Goal: Task Accomplishment & Management: Manage account settings

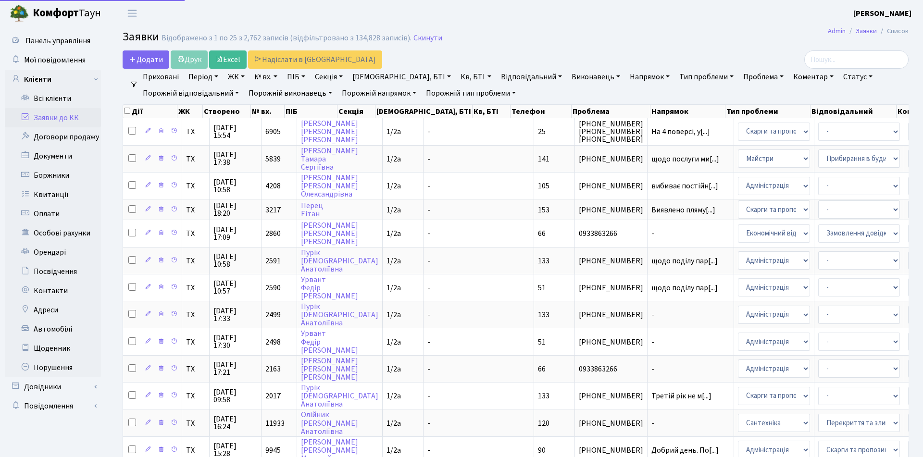
select select "25"
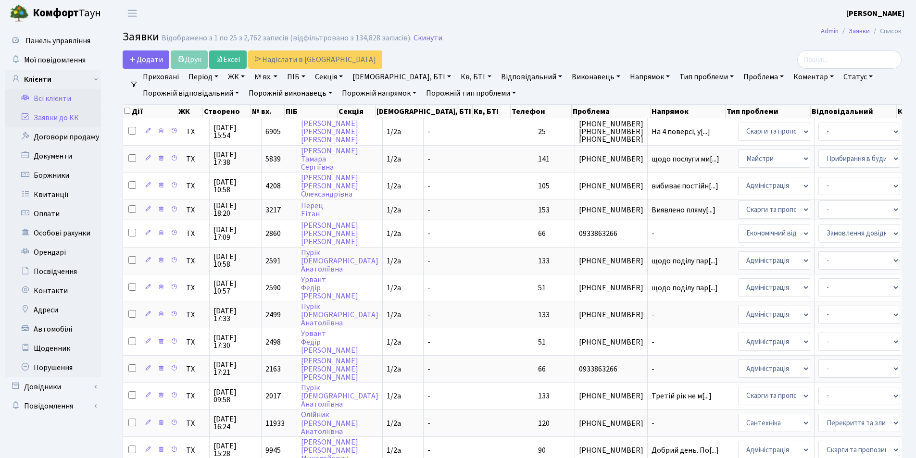
click at [53, 102] on link "Всі клієнти" at bounding box center [53, 98] width 96 height 19
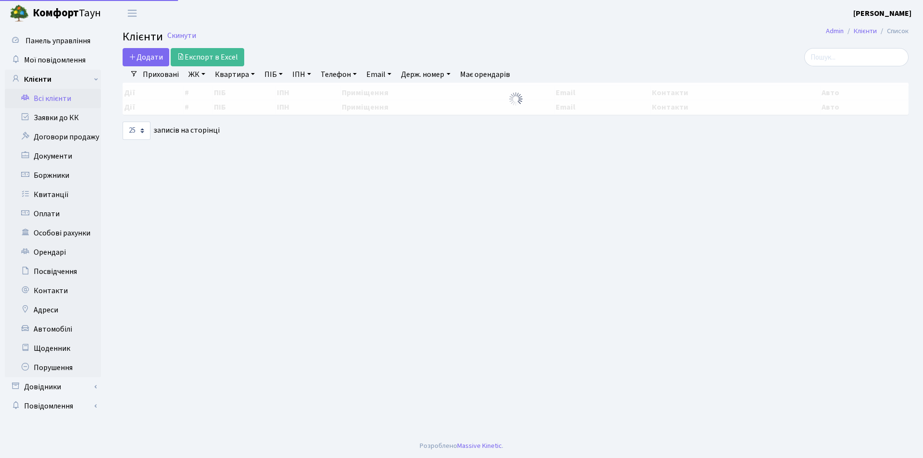
select select "25"
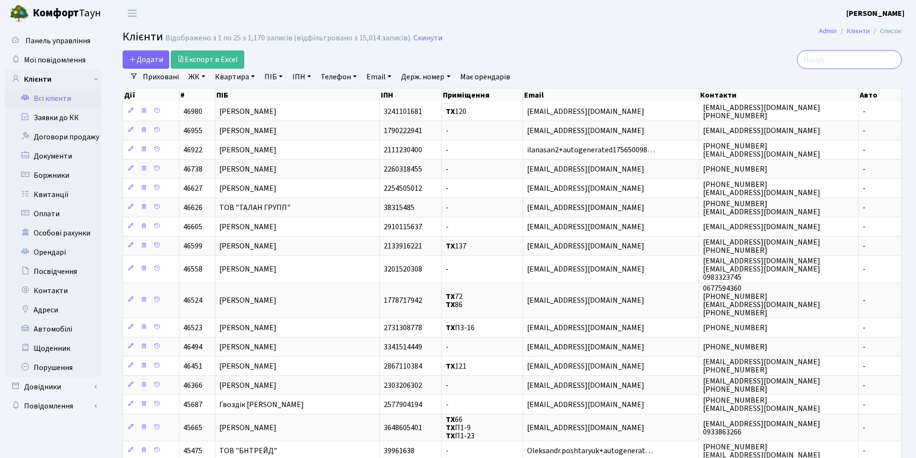
click at [850, 59] on input "search" at bounding box center [849, 59] width 104 height 18
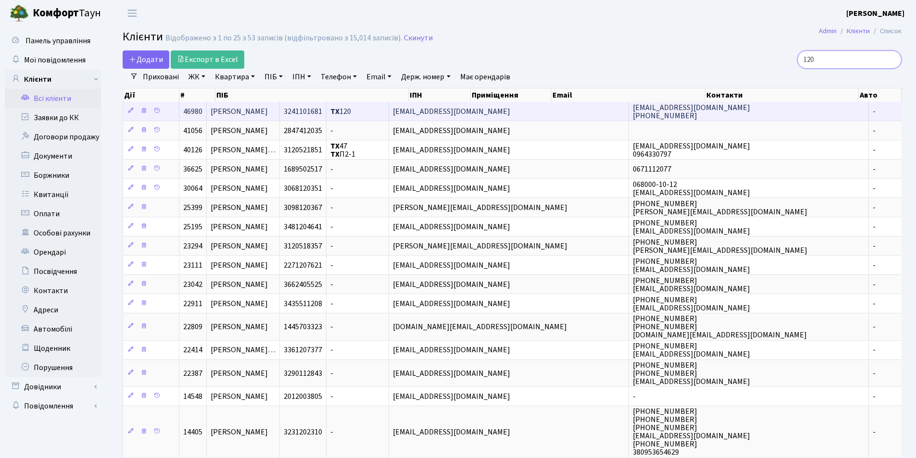
type input "120"
click at [268, 109] on span "[PERSON_NAME]" at bounding box center [239, 111] width 57 height 11
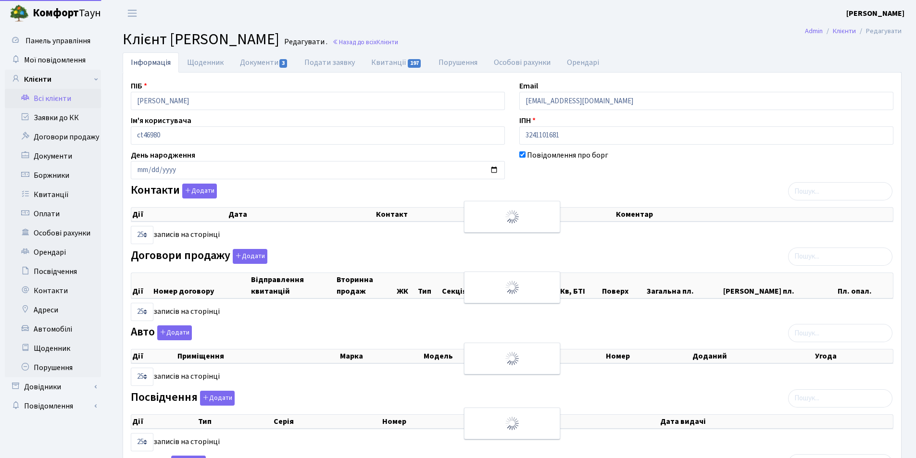
select select "25"
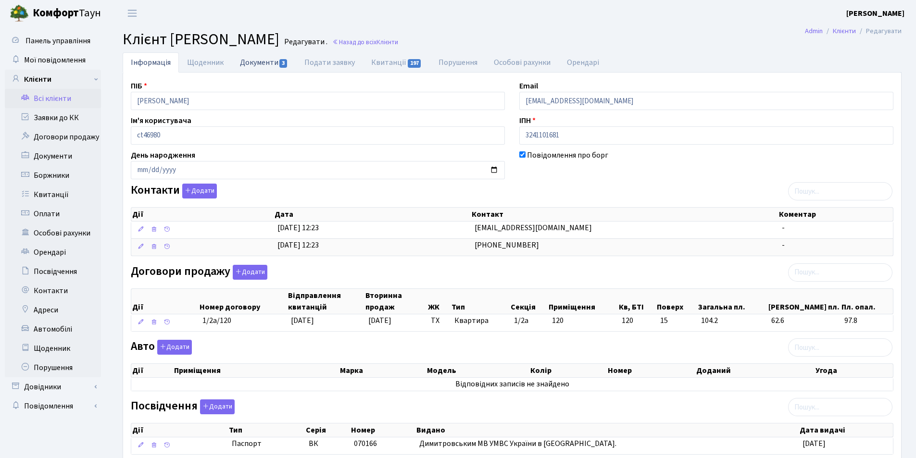
click at [264, 63] on link "Документи 3" at bounding box center [264, 62] width 64 height 20
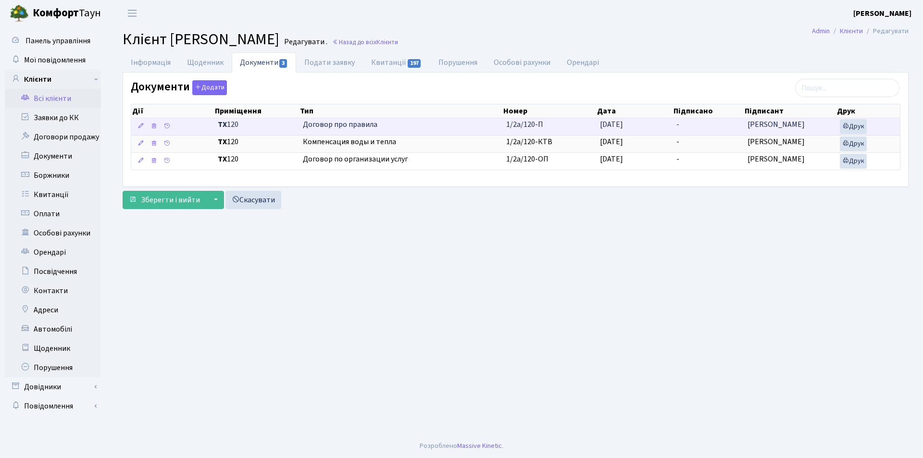
click at [682, 130] on td "-" at bounding box center [707, 126] width 71 height 17
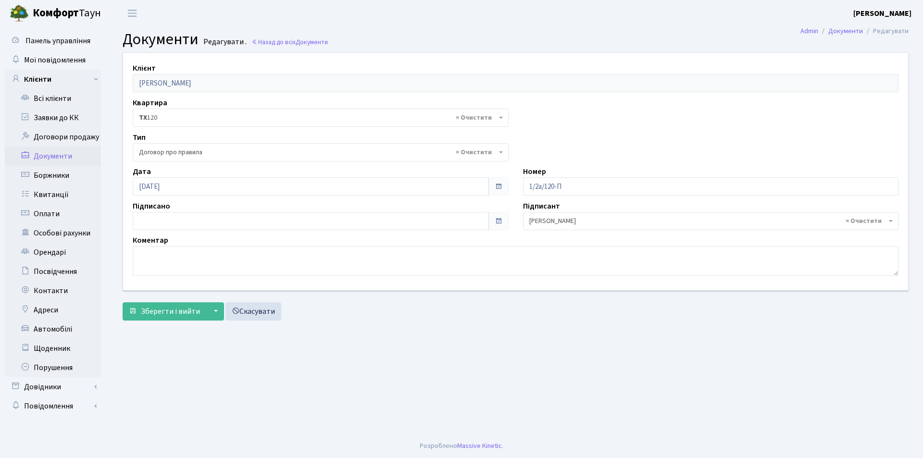
select select "297"
click at [500, 222] on span at bounding box center [499, 221] width 8 height 8
click at [454, 224] on input "28.09.2025" at bounding box center [311, 221] width 356 height 18
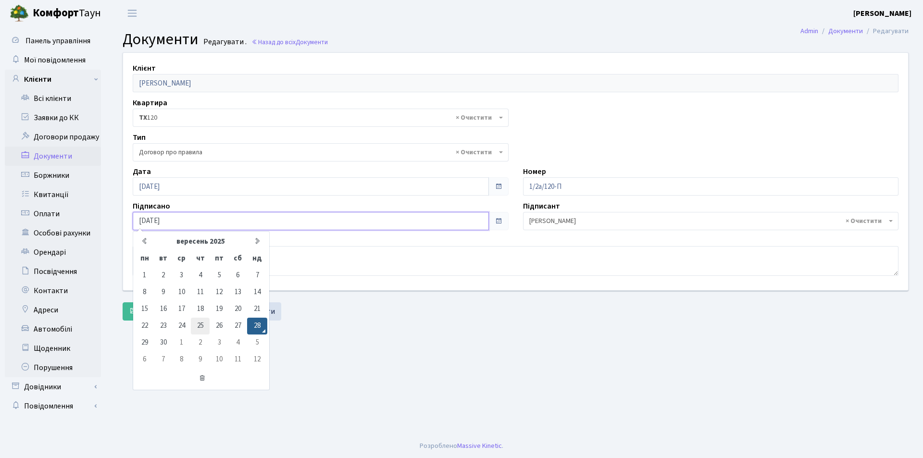
click at [199, 328] on td "25" at bounding box center [200, 326] width 19 height 17
type input "25.09.2025"
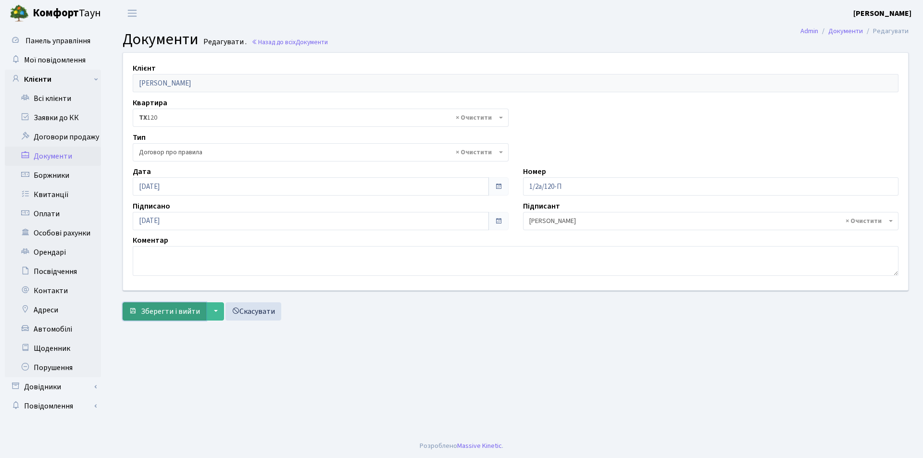
click at [187, 310] on span "Зберегти і вийти" at bounding box center [170, 311] width 59 height 11
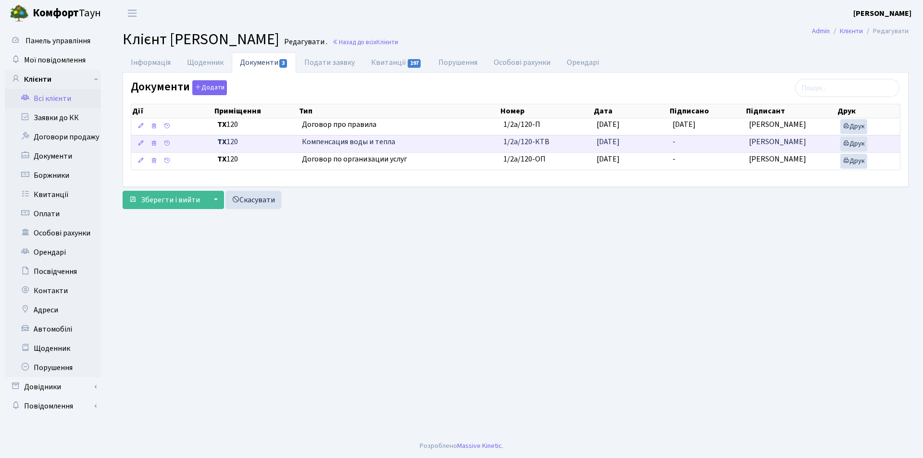
click at [683, 142] on td "-" at bounding box center [707, 143] width 76 height 17
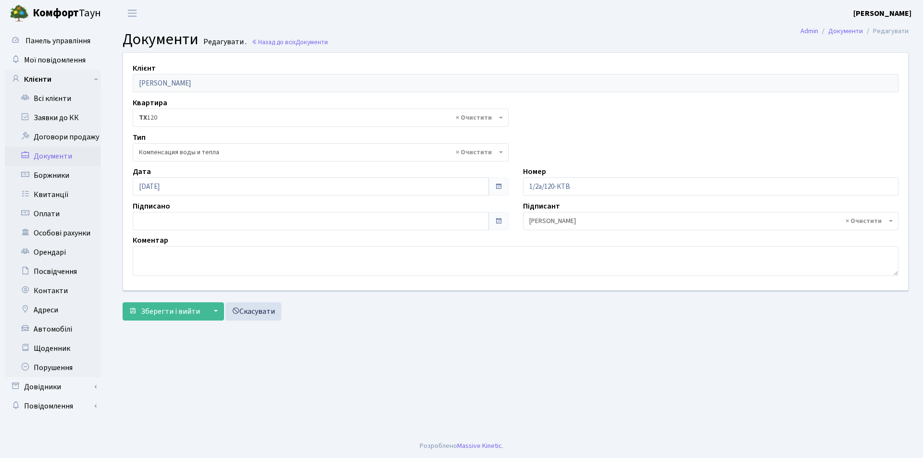
select select "299"
click at [493, 223] on span at bounding box center [498, 221] width 20 height 18
click at [255, 222] on input "28.09.2025" at bounding box center [311, 221] width 356 height 18
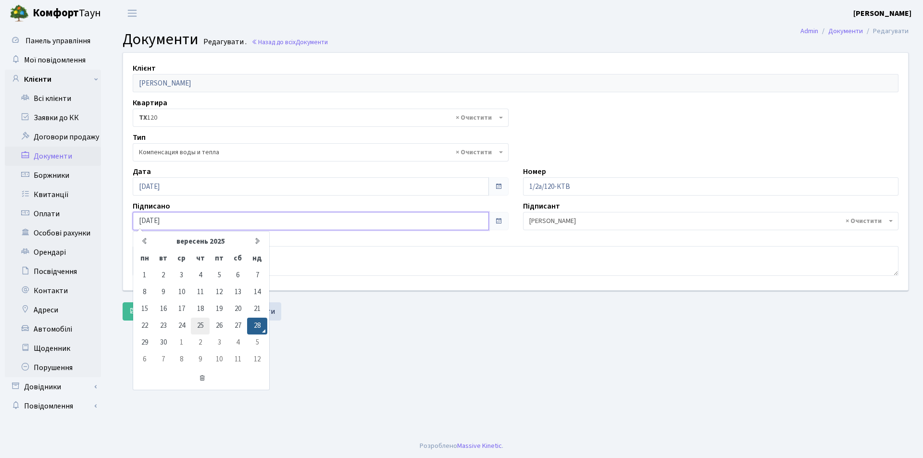
click at [197, 325] on td "25" at bounding box center [200, 326] width 19 height 17
type input "[DATE]"
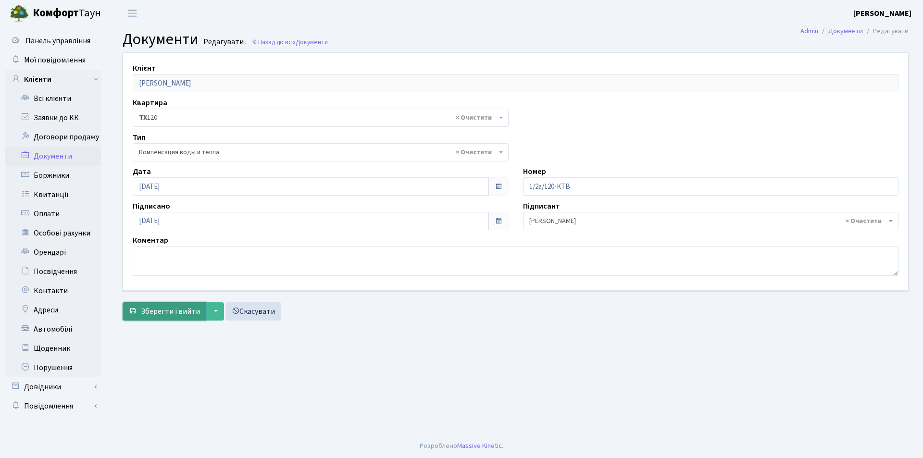
click at [190, 313] on span "Зберегти і вийти" at bounding box center [170, 311] width 59 height 11
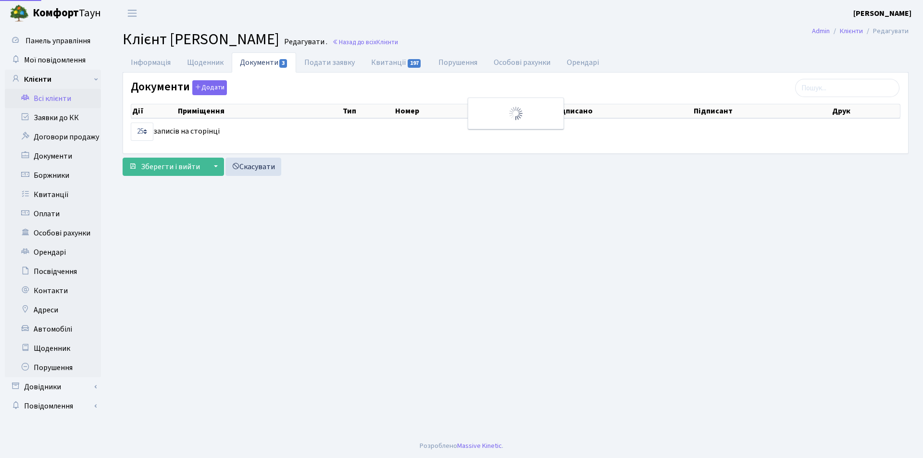
select select "25"
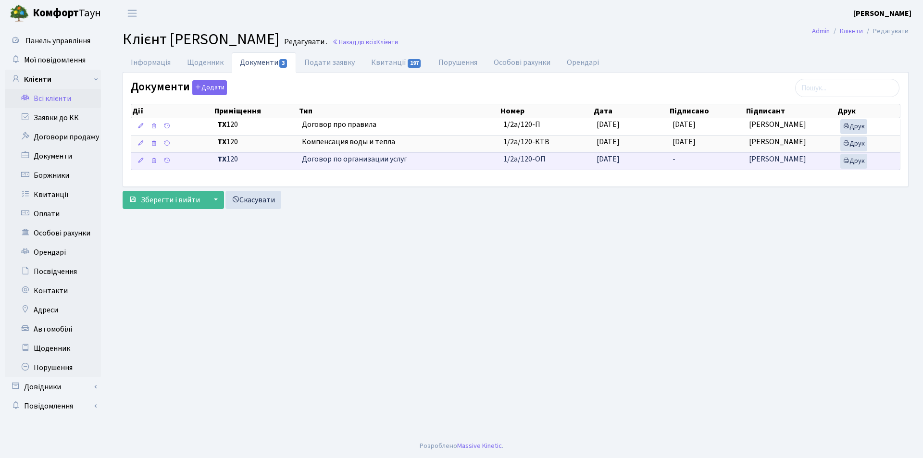
click at [690, 161] on td "-" at bounding box center [707, 160] width 76 height 17
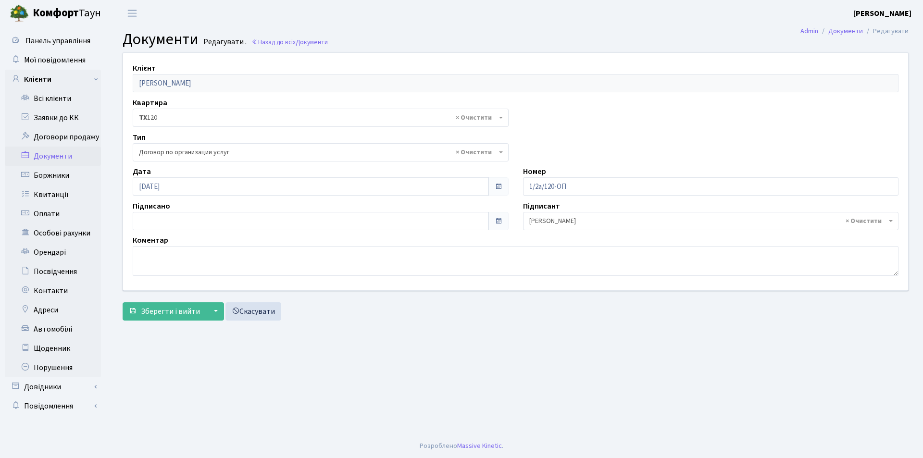
select select "296"
click at [497, 226] on span at bounding box center [498, 221] width 20 height 18
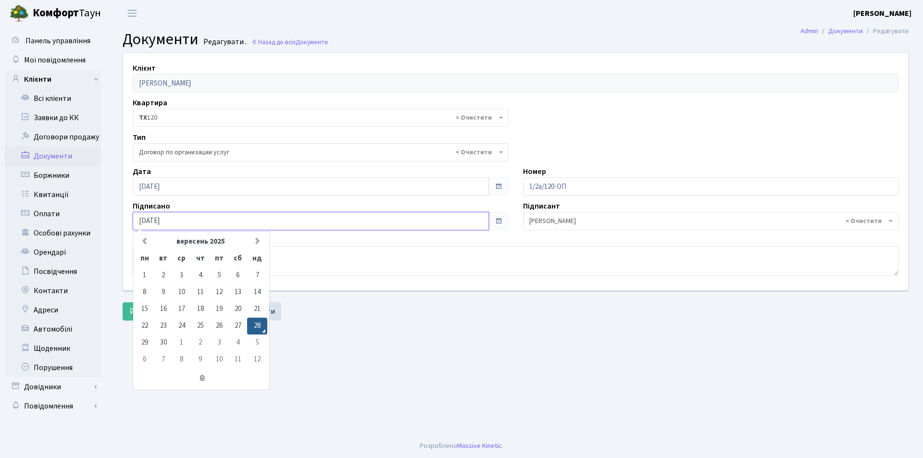
click at [388, 228] on input "28.09.2025" at bounding box center [311, 221] width 356 height 18
drag, startPoint x: 198, startPoint y: 326, endPoint x: 204, endPoint y: 329, distance: 6.4
click at [199, 326] on td "25" at bounding box center [200, 326] width 19 height 17
type input "25.09.2025"
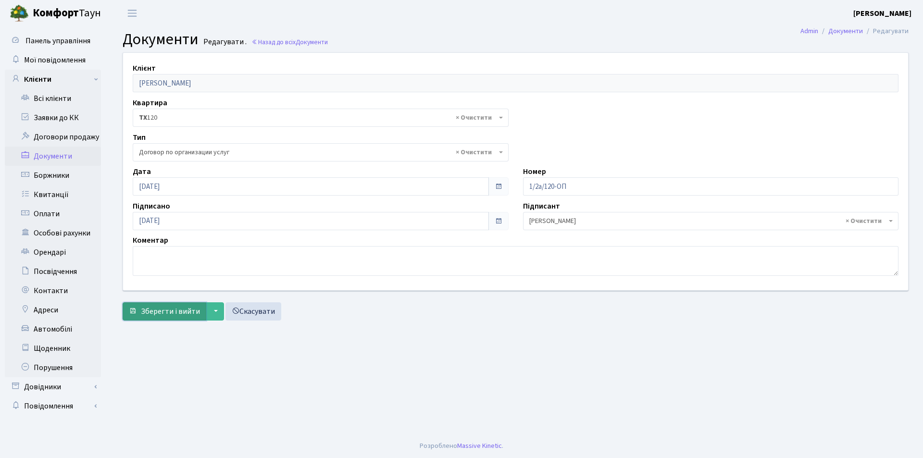
click at [198, 313] on span "Зберегти і вийти" at bounding box center [170, 311] width 59 height 11
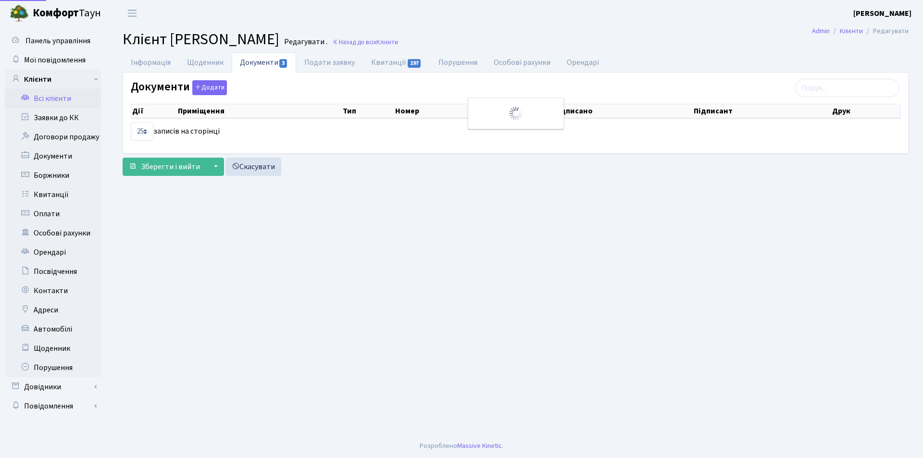
select select "25"
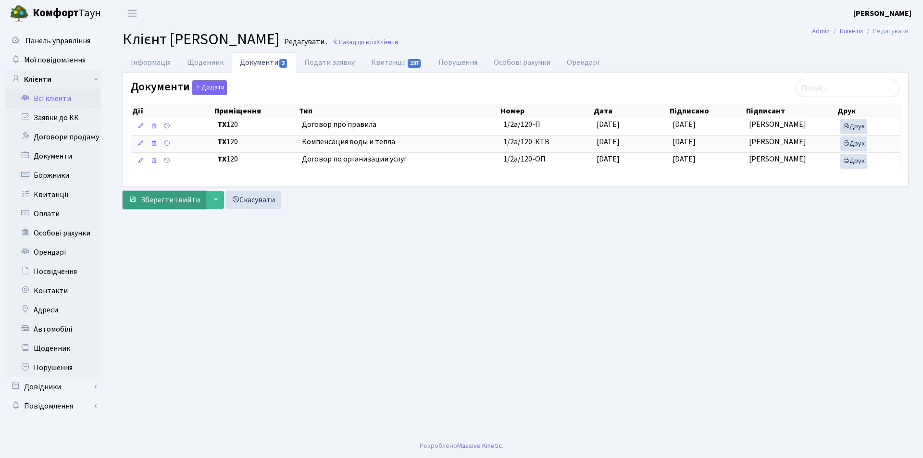
click at [172, 201] on span "Зберегти і вийти" at bounding box center [170, 200] width 59 height 11
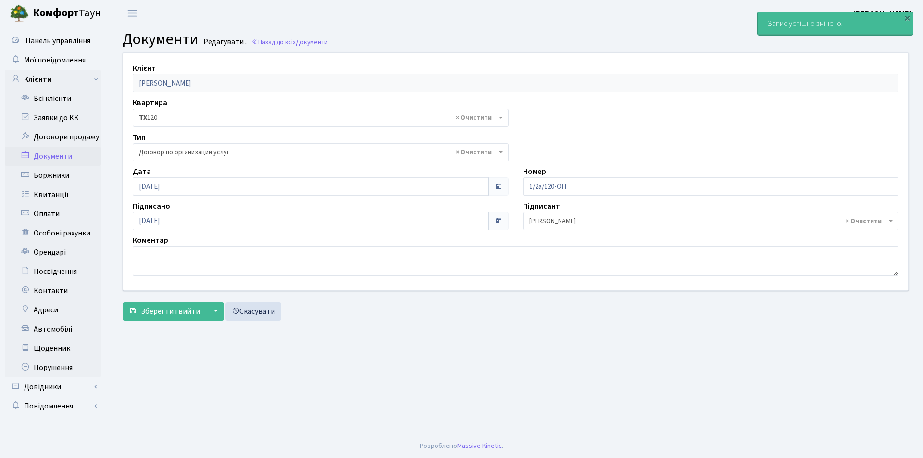
select select "296"
click at [54, 96] on link "Всі клієнти" at bounding box center [53, 98] width 96 height 19
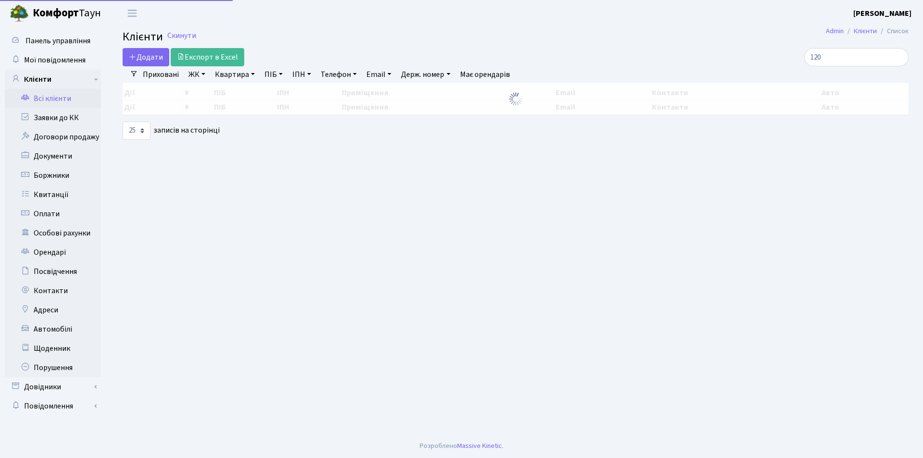
select select "25"
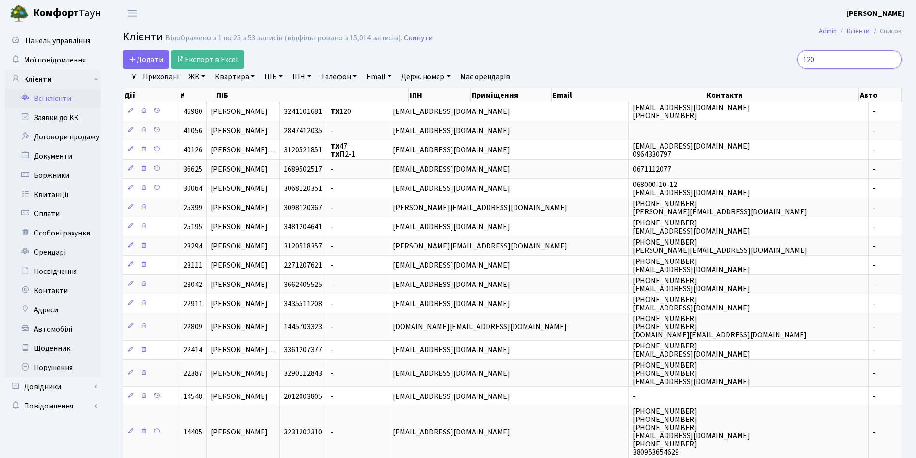
click at [889, 60] on input "120" at bounding box center [849, 59] width 104 height 18
